Goal: Task Accomplishment & Management: Use online tool/utility

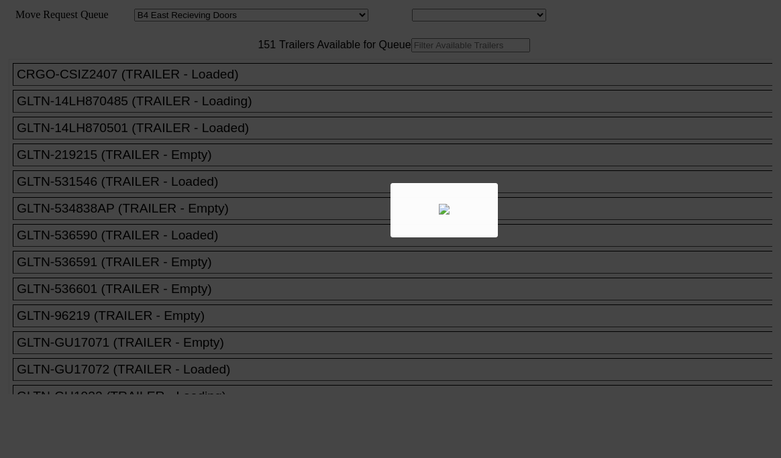
select select "527"
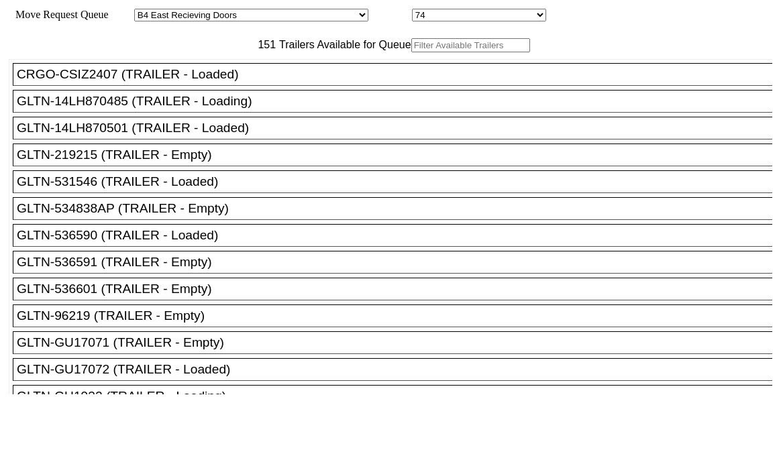
drag, startPoint x: 0, startPoint y: 0, endPoint x: 265, endPoint y: 77, distance: 275.9
click at [411, 52] on input "text" at bounding box center [470, 45] width 119 height 14
paste input "HGIU651821"
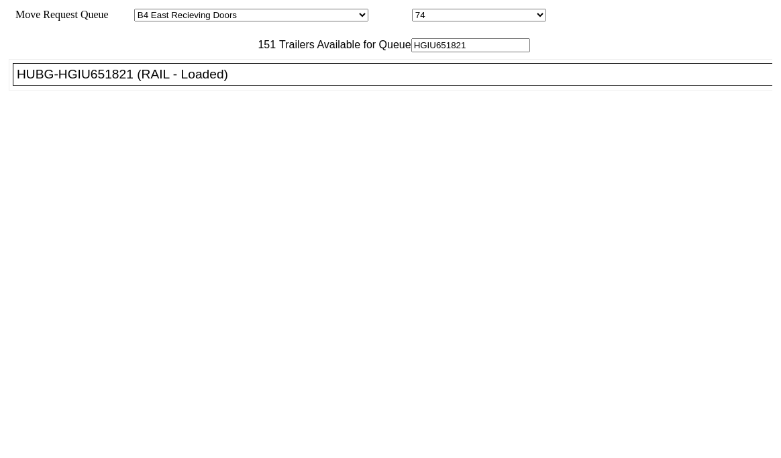
type input "HGIU651821"
click at [259, 86] on li "HUBG-HGIU651821 (RAIL - Loaded)" at bounding box center [398, 74] width 771 height 23
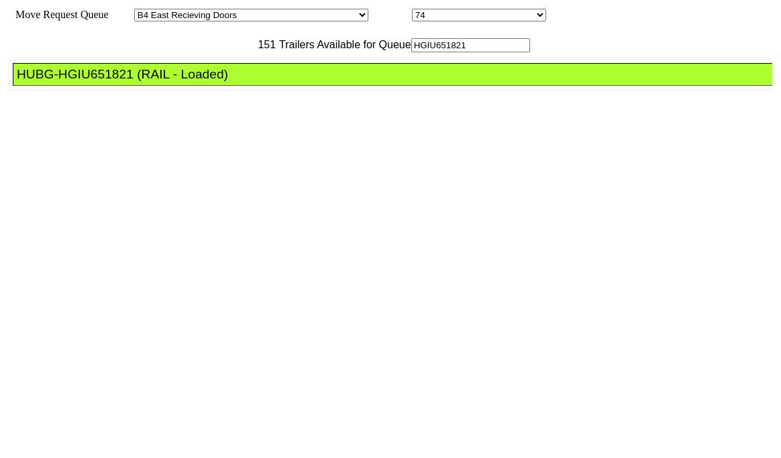
click at [257, 82] on div "HUBG-HGIU651821 (RAIL - Loaded)" at bounding box center [398, 74] width 763 height 15
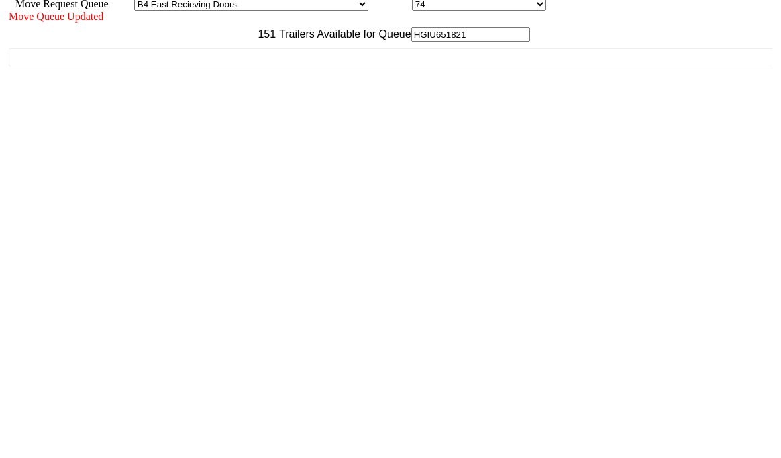
scroll to position [13, 0]
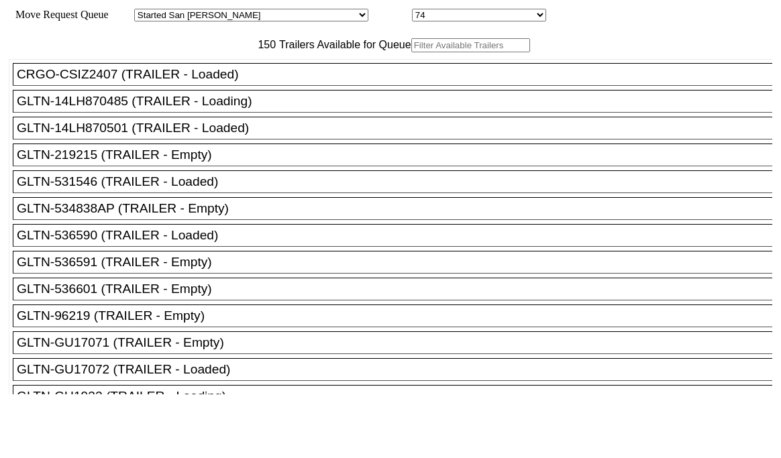
click at [411, 52] on input "text" at bounding box center [470, 45] width 119 height 14
paste input "176227"
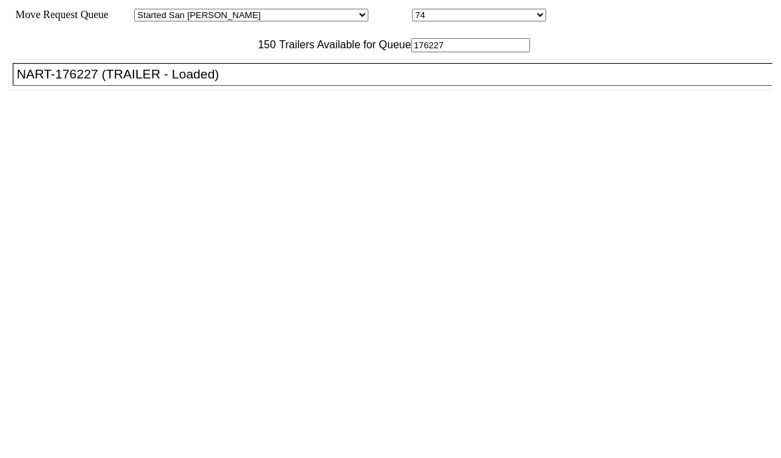
type input "176227"
click at [240, 82] on div "NART-176227 (TRAILER - Loaded)" at bounding box center [398, 74] width 763 height 15
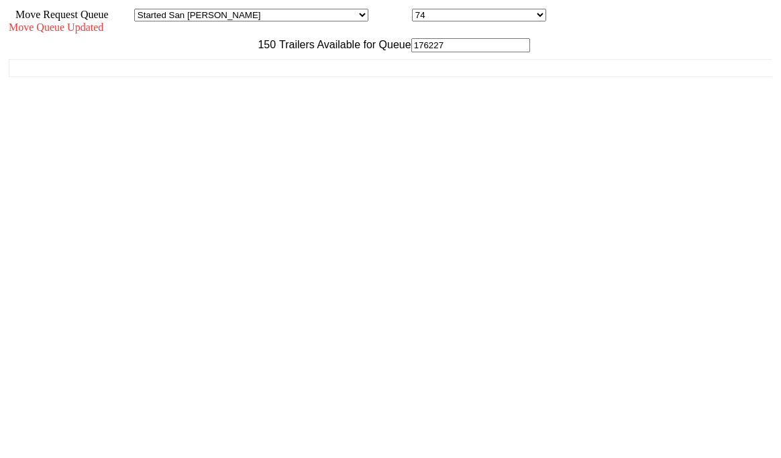
scroll to position [13, 0]
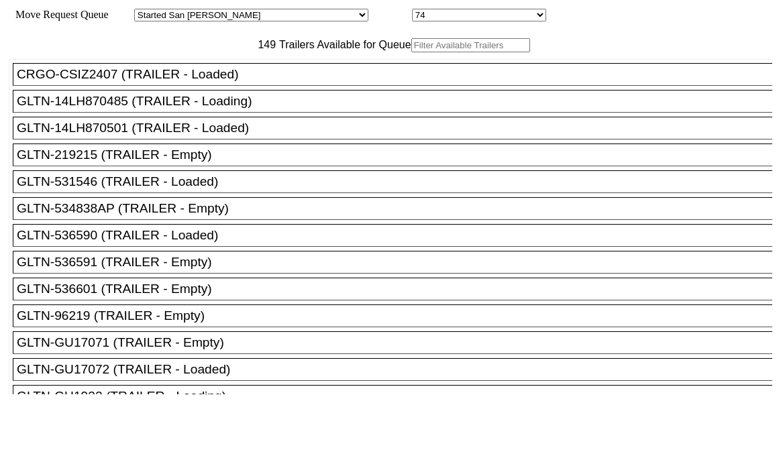
click at [411, 52] on input "text" at bounding box center [470, 45] width 119 height 14
paste input "XPOU410228"
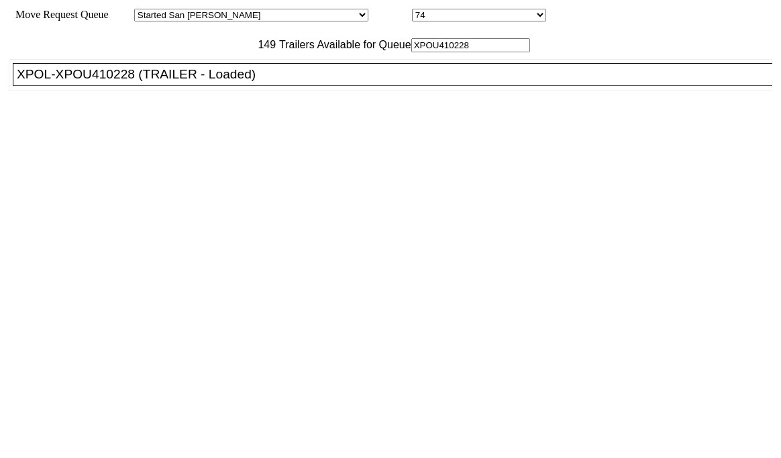
type input "XPOU410228"
click at [211, 82] on div "XPOL-XPOU410228 (TRAILER - Loaded)" at bounding box center [398, 74] width 763 height 15
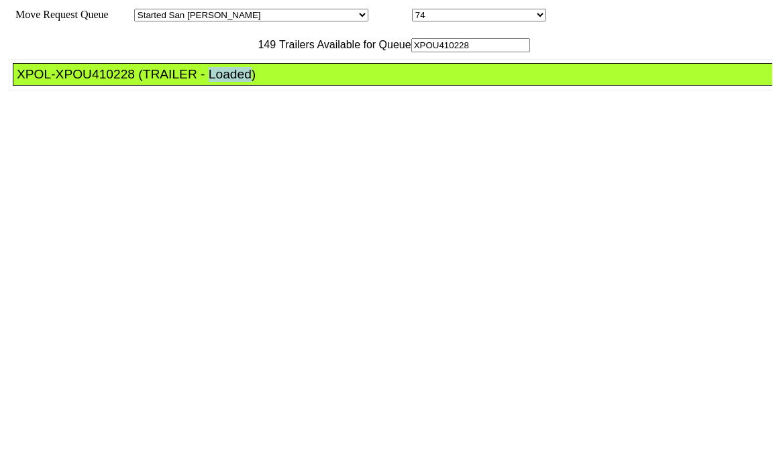
click at [211, 82] on div "XPOL-XPOU410228 (TRAILER - Loaded)" at bounding box center [398, 74] width 763 height 15
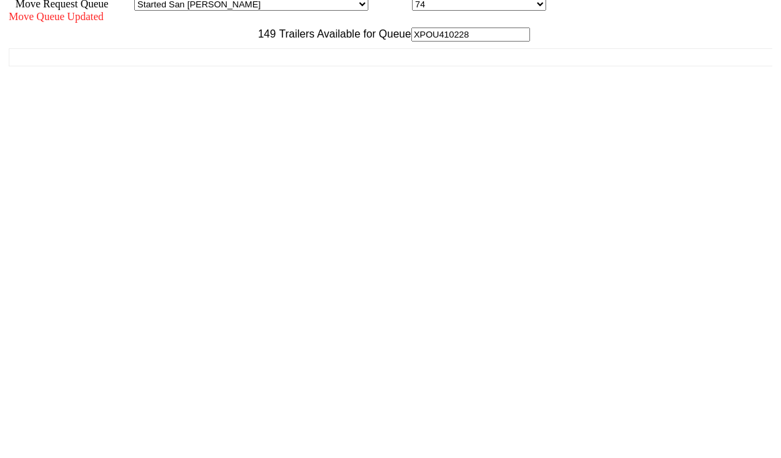
scroll to position [13, 0]
